Goal: Task Accomplishment & Management: Complete application form

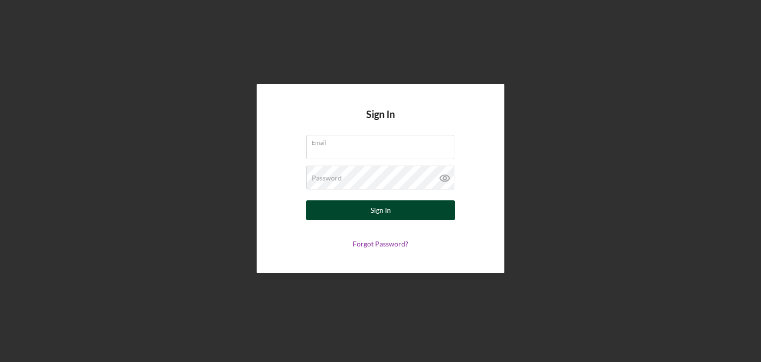
type input "[EMAIL_ADDRESS][DOMAIN_NAME]"
click at [424, 215] on button "Sign In" at bounding box center [380, 210] width 149 height 20
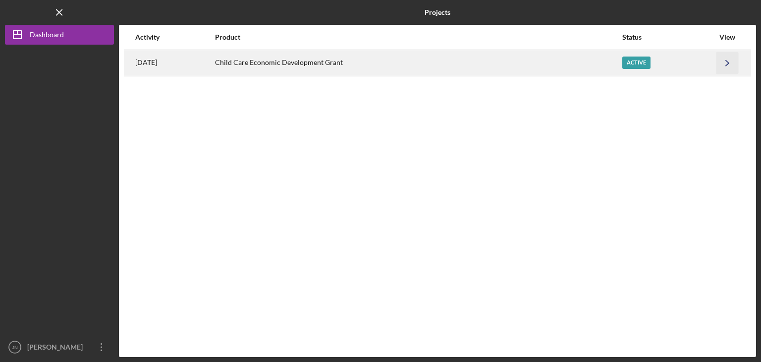
click at [726, 61] on icon "Icon/Navigate" at bounding box center [728, 63] width 22 height 22
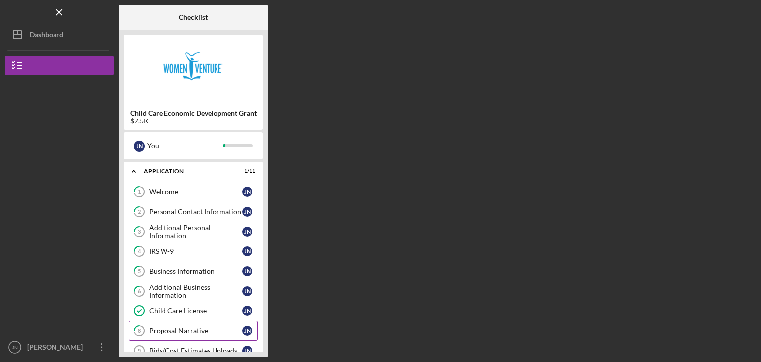
click at [204, 332] on div "Proposal Narrative" at bounding box center [195, 331] width 93 height 8
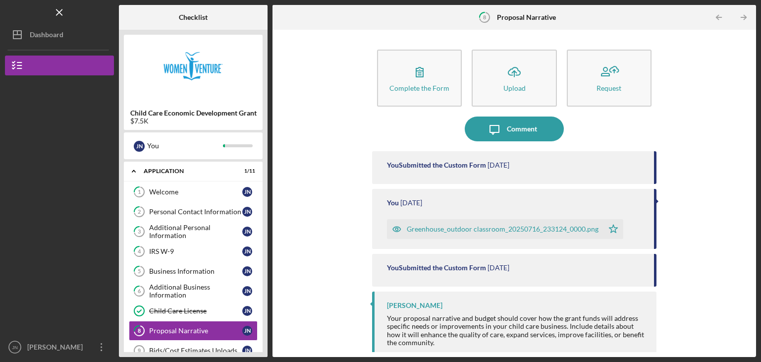
scroll to position [87, 0]
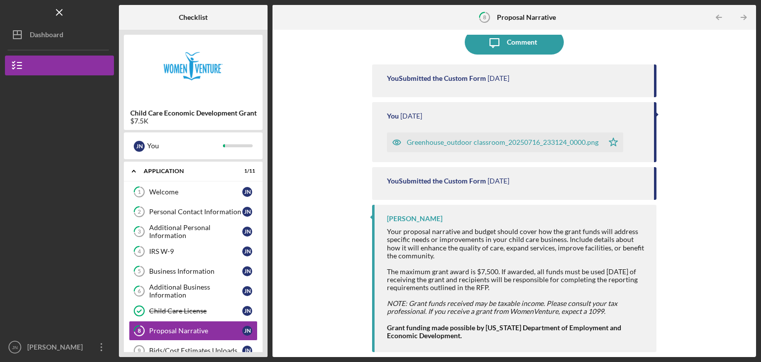
drag, startPoint x: 269, startPoint y: 192, endPoint x: 267, endPoint y: 212, distance: 20.4
click at [267, 212] on div "Checklist Child Care Economic Development Grant $7.5K J N You Icon/Expander App…" at bounding box center [437, 181] width 637 height 352
click at [264, 205] on div "Child Care Economic Development Grant $7.5K J N You Icon/Expander Application 1…" at bounding box center [193, 193] width 149 height 327
click at [214, 347] on div "Bids/Cost Estimates Uploads" at bounding box center [195, 350] width 93 height 8
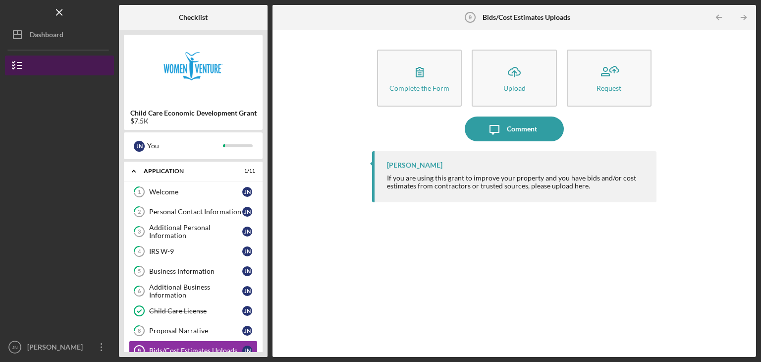
click at [20, 65] on line "button" at bounding box center [19, 65] width 4 height 0
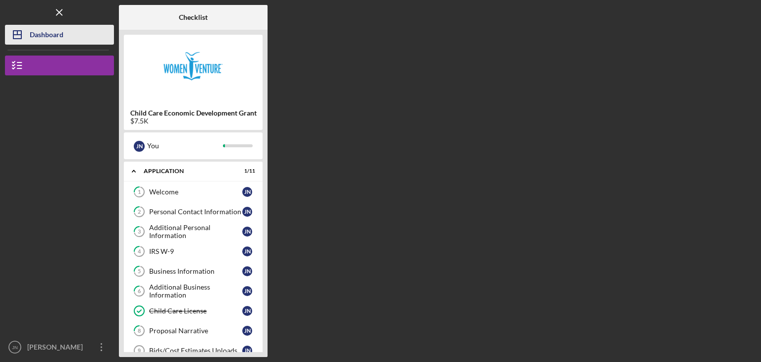
click at [24, 31] on icon "Icon/Dashboard" at bounding box center [17, 34] width 25 height 25
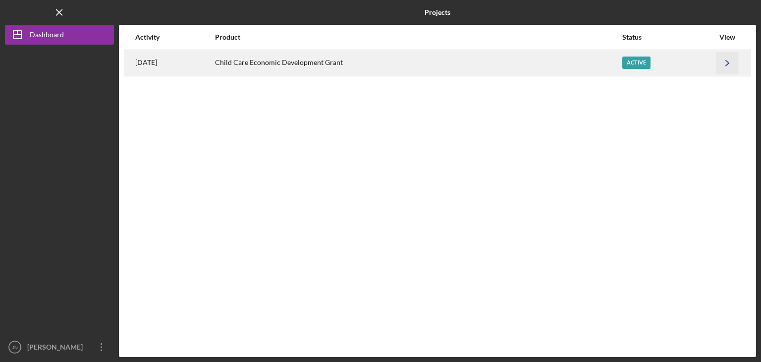
click at [729, 60] on icon "Icon/Navigate" at bounding box center [728, 63] width 22 height 22
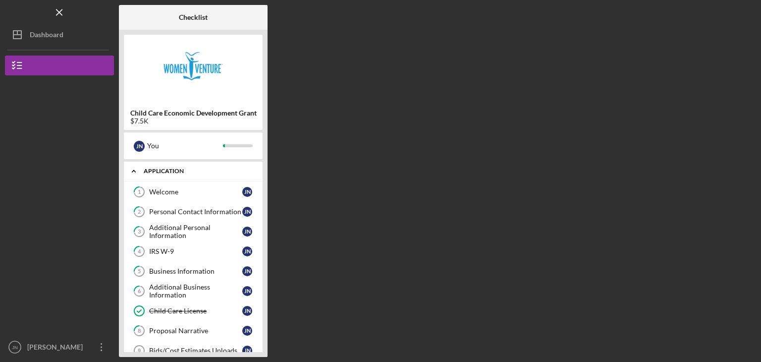
click at [134, 169] on icon "Icon/Expander" at bounding box center [134, 171] width 20 height 20
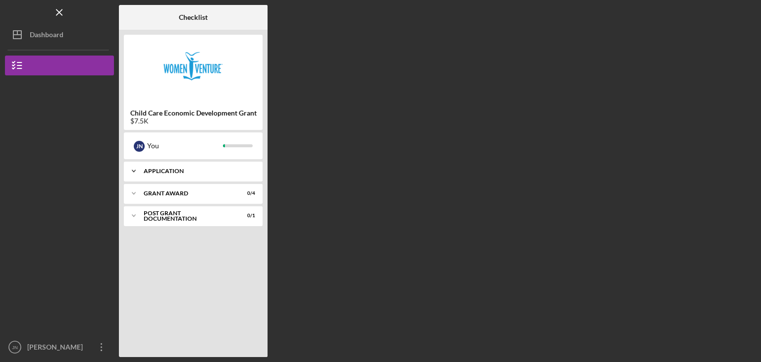
click at [133, 169] on icon "Icon/Expander" at bounding box center [134, 171] width 20 height 20
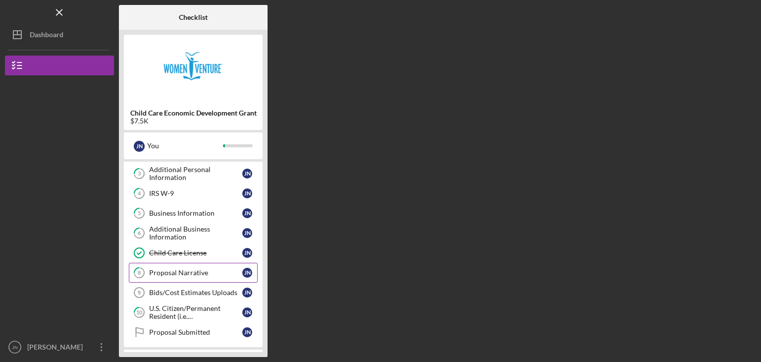
scroll to position [59, 0]
click at [212, 267] on div "Proposal Narrative" at bounding box center [195, 271] width 93 height 8
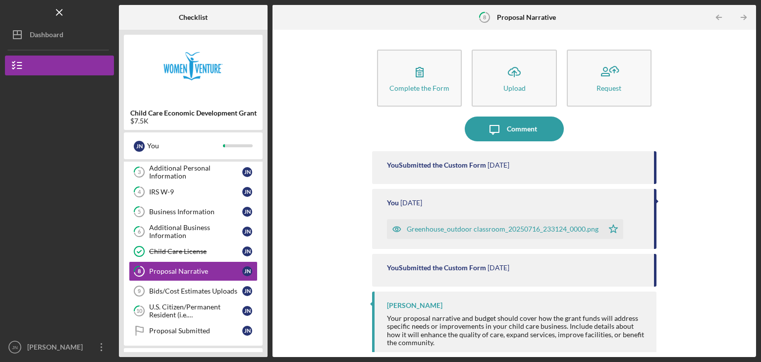
click at [446, 228] on div "Greenhouse_outdoor classroom_20250716_233124_0000.png" at bounding box center [503, 229] width 192 height 8
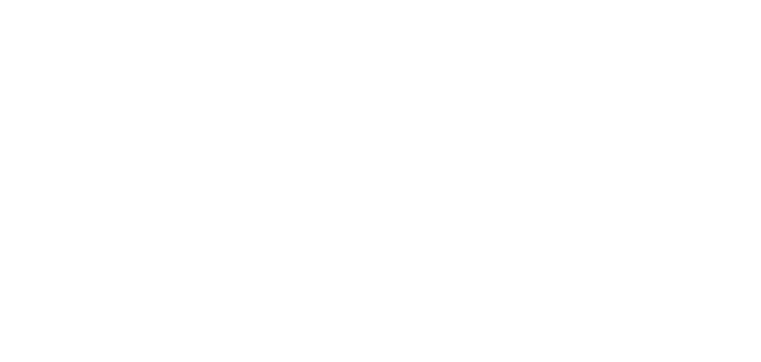
click at [437, 203] on img at bounding box center [380, 193] width 609 height 265
